Goal: Find specific page/section: Find specific page/section

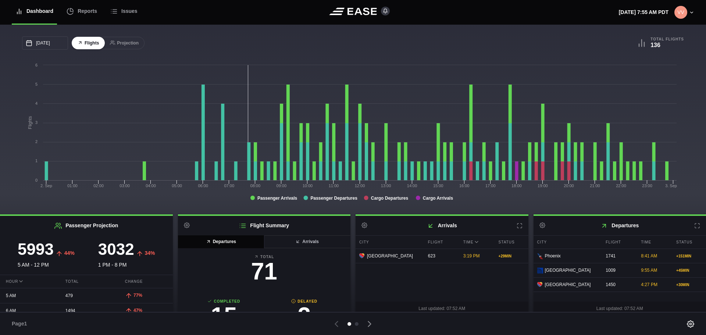
click at [588, 283] on div "[GEOGRAPHIC_DATA]" at bounding box center [566, 284] width 67 height 14
